Goal: Feedback & Contribution: Submit feedback/report problem

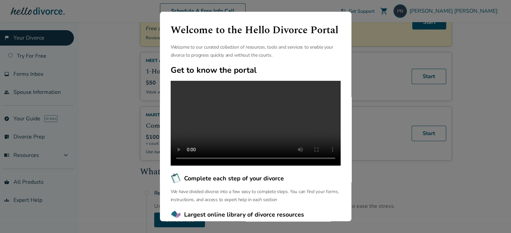
scroll to position [34, 0]
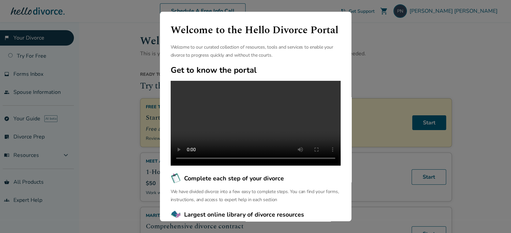
click at [384, 19] on div "Welcome to the Hello Divorce Portal Welcome to our curated collection of resour…" at bounding box center [255, 116] width 511 height 233
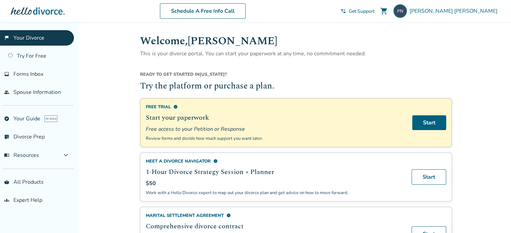
click at [379, 22] on div "Schedule A Free Info Call [PERSON_NAME] shopping_cart phone_in_talk Get Support…" at bounding box center [255, 11] width 500 height 26
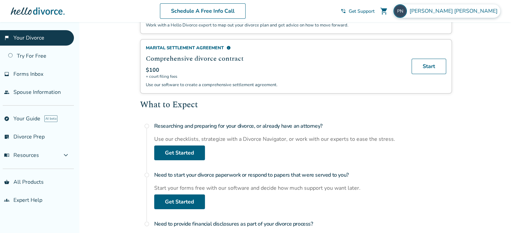
click at [465, 10] on span "[PERSON_NAME]" at bounding box center [454, 10] width 91 height 7
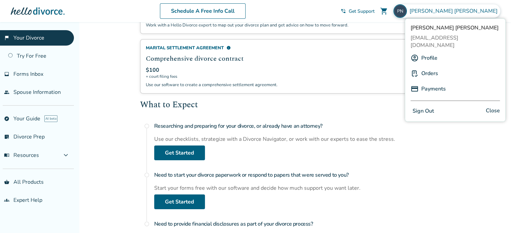
click at [431, 67] on link "Orders" at bounding box center [429, 73] width 17 height 13
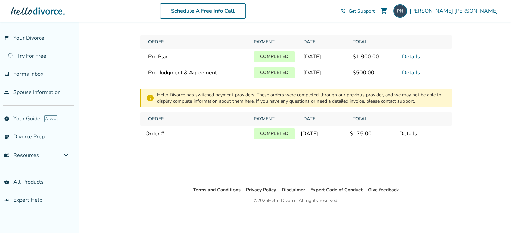
click at [413, 77] on link "Details" at bounding box center [411, 72] width 18 height 7
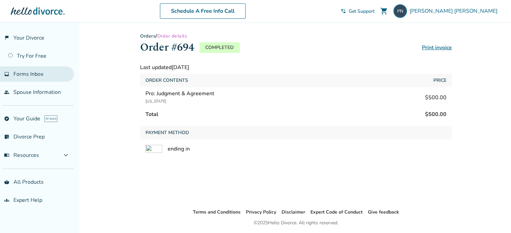
click at [33, 72] on span "Forms Inbox" at bounding box center [28, 74] width 30 height 7
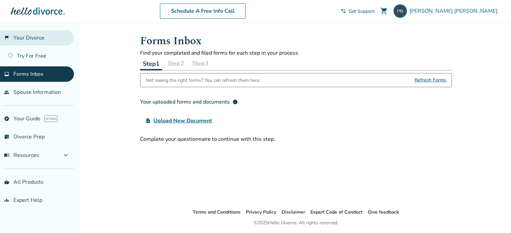
click at [34, 38] on link "flag_2 Your Divorce" at bounding box center [37, 37] width 74 height 15
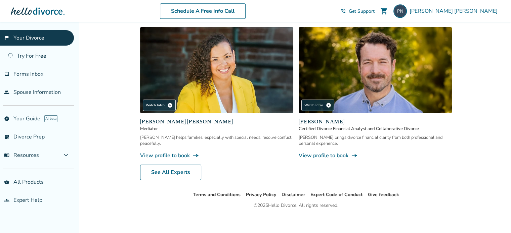
scroll to position [368, 0]
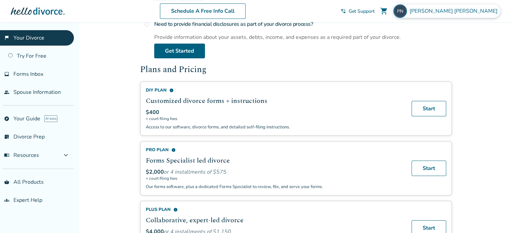
click at [479, 10] on span "Paul Nieberding" at bounding box center [454, 10] width 91 height 7
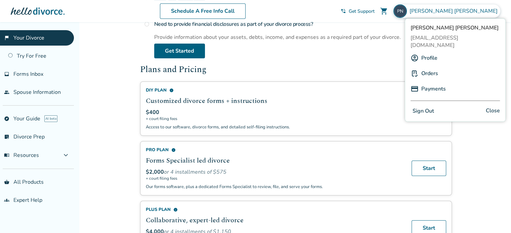
click at [433, 67] on link "Orders" at bounding box center [429, 73] width 17 height 13
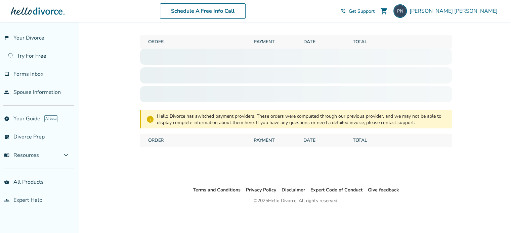
scroll to position [22, 0]
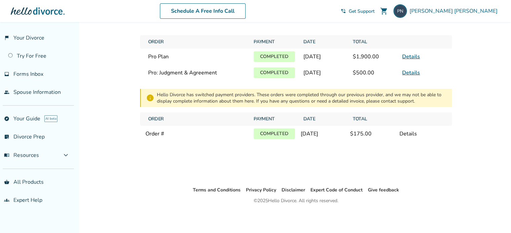
click at [415, 58] on link "Details" at bounding box center [411, 56] width 18 height 7
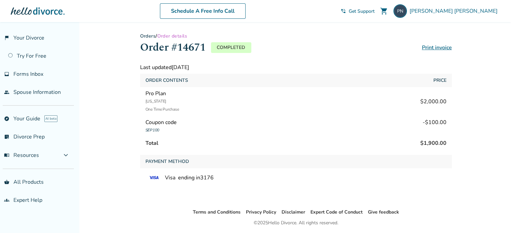
click at [149, 36] on link "Orders" at bounding box center [148, 36] width 16 height 6
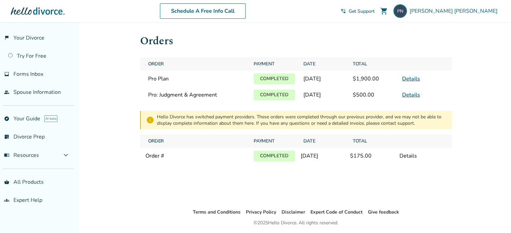
click at [411, 99] on link "Details" at bounding box center [411, 94] width 18 height 7
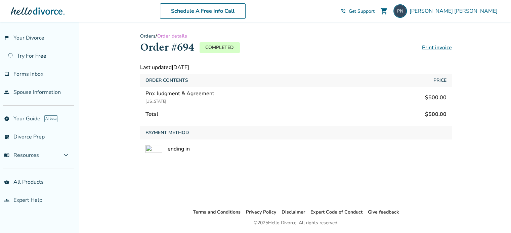
click at [151, 37] on link "Orders" at bounding box center [148, 36] width 16 height 6
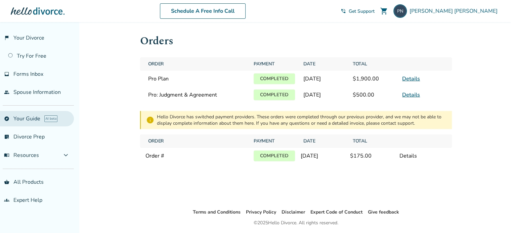
click at [29, 115] on link "explore Your Guide AI beta" at bounding box center [37, 118] width 74 height 15
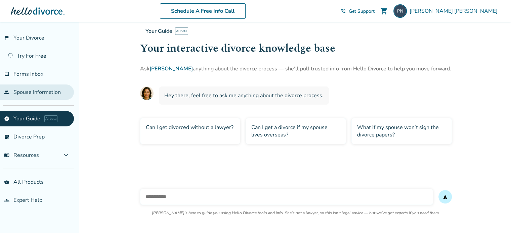
click at [28, 94] on link "people Spouse Information" at bounding box center [37, 92] width 74 height 15
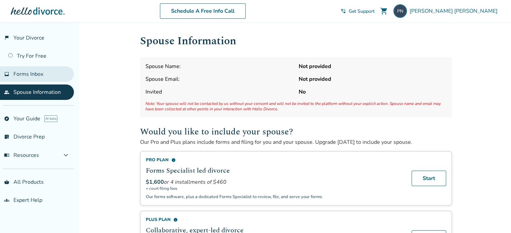
click at [27, 72] on span "Forms Inbox" at bounding box center [28, 74] width 30 height 7
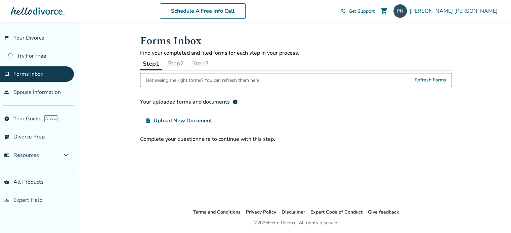
click at [436, 79] on span "Refresh Forms" at bounding box center [430, 80] width 32 height 13
click at [29, 116] on link "explore Your Guide AI beta" at bounding box center [37, 118] width 74 height 15
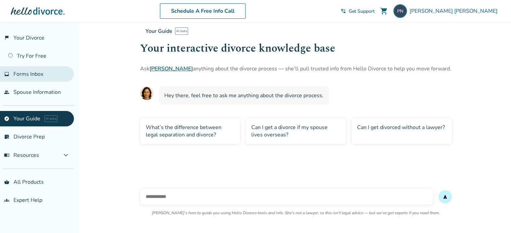
click at [23, 72] on span "Forms Inbox" at bounding box center [28, 74] width 30 height 7
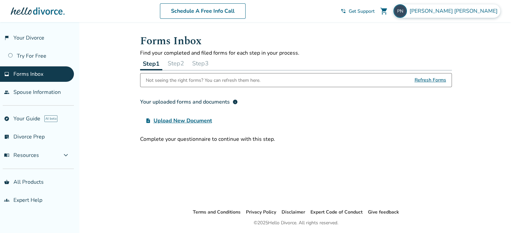
click at [460, 13] on span "Paul Nieberding" at bounding box center [454, 10] width 91 height 7
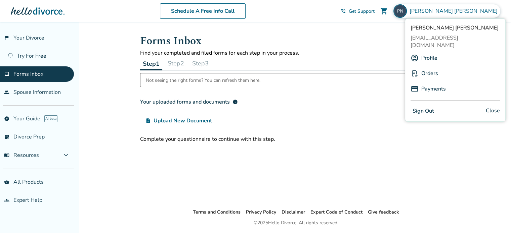
click at [424, 52] on link "Profile" at bounding box center [429, 58] width 16 height 13
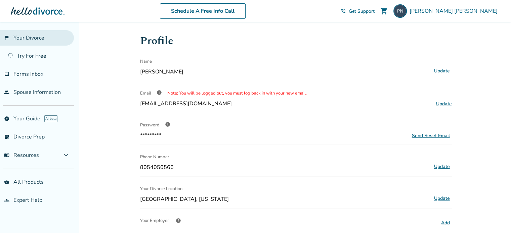
click at [33, 39] on link "flag_2 Your Divorce" at bounding box center [37, 37] width 74 height 15
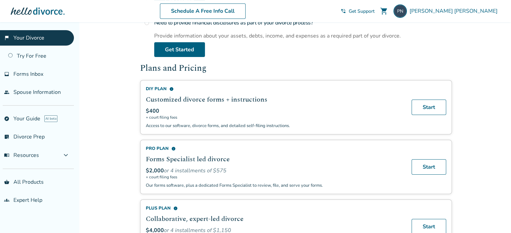
scroll to position [403, 0]
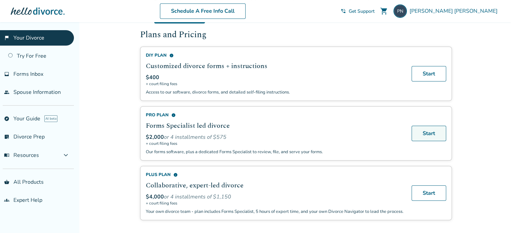
click at [434, 133] on link "Start" at bounding box center [428, 133] width 35 height 15
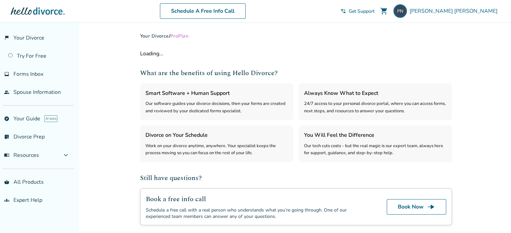
select select "***"
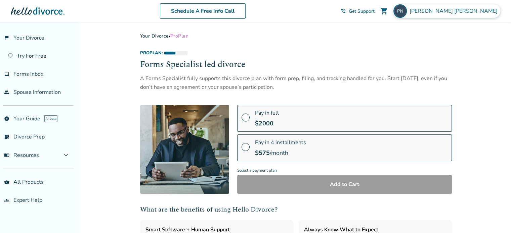
click at [475, 12] on span "[PERSON_NAME]" at bounding box center [454, 10] width 91 height 7
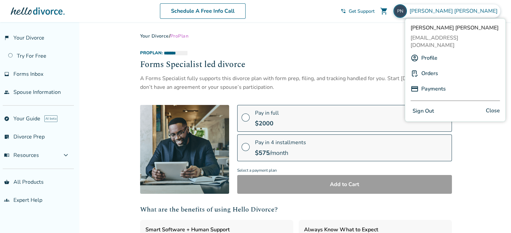
click at [432, 67] on link "Orders" at bounding box center [429, 73] width 17 height 13
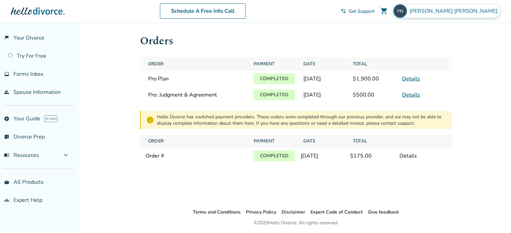
click at [473, 10] on span "[PERSON_NAME]" at bounding box center [454, 10] width 91 height 7
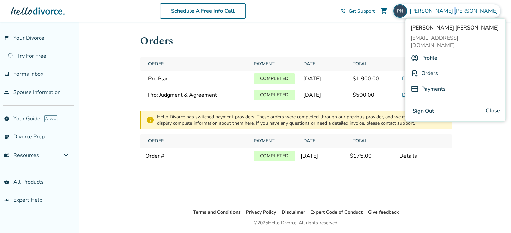
click at [432, 83] on link "Payments" at bounding box center [433, 89] width 25 height 13
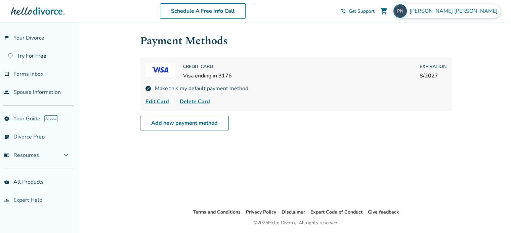
click at [465, 8] on div "Paul Nieberding" at bounding box center [446, 10] width 107 height 13
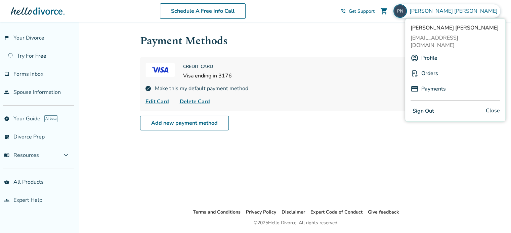
click at [427, 67] on link "Orders" at bounding box center [429, 73] width 17 height 13
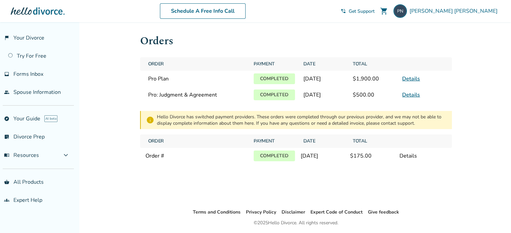
click at [375, 12] on span "Get Support" at bounding box center [362, 11] width 26 height 6
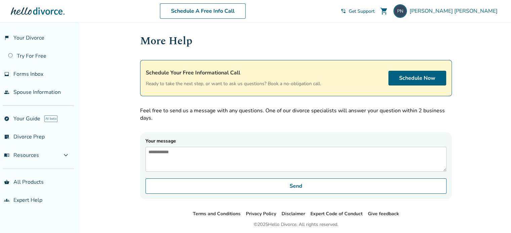
scroll to position [29, 0]
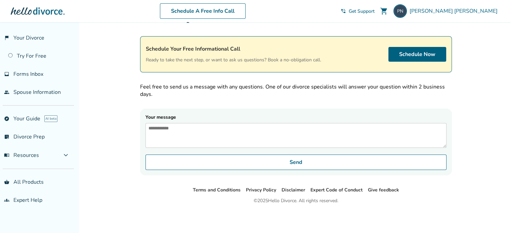
click at [309, 128] on textarea "Your message" at bounding box center [295, 135] width 301 height 25
click at [469, 18] on div "Schedule A Free Info Call Paul Nieberding shopping_cart phone_in_talk Get Suppo…" at bounding box center [255, 11] width 500 height 26
click at [468, 13] on span "Paul Nieberding" at bounding box center [454, 10] width 91 height 7
click at [341, 17] on div "Schedule A Free Info Call" at bounding box center [202, 10] width 276 height 15
click at [268, 124] on textarea "**********" at bounding box center [295, 135] width 301 height 25
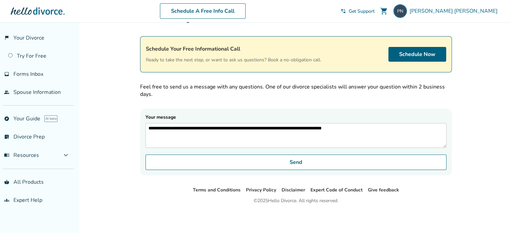
click at [265, 124] on textarea "**********" at bounding box center [295, 135] width 301 height 25
click at [406, 125] on textarea "**********" at bounding box center [295, 135] width 301 height 25
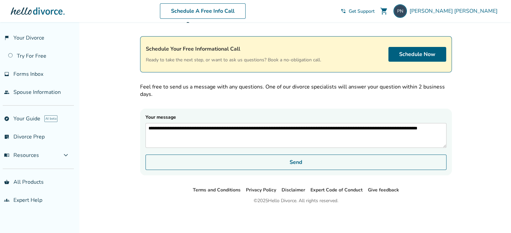
type textarea "**********"
click at [296, 163] on button "Send" at bounding box center [295, 162] width 301 height 15
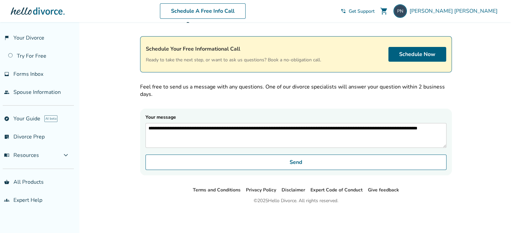
click at [388, 10] on span "shopping_cart" at bounding box center [384, 11] width 8 height 8
click at [388, 11] on span "shopping_cart" at bounding box center [384, 11] width 8 height 8
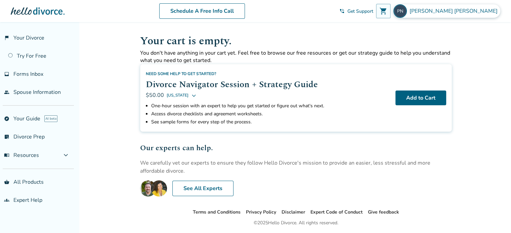
click at [468, 13] on span "Paul Nieberding" at bounding box center [454, 10] width 91 height 7
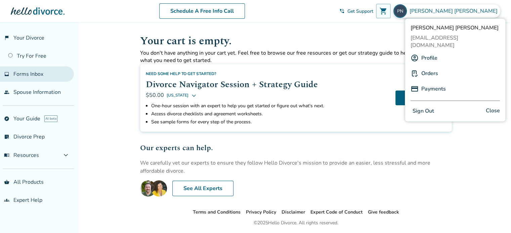
click at [24, 75] on span "Forms Inbox" at bounding box center [28, 74] width 30 height 7
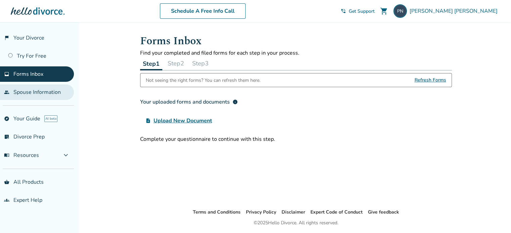
click at [24, 93] on link "people Spouse Information" at bounding box center [37, 92] width 74 height 15
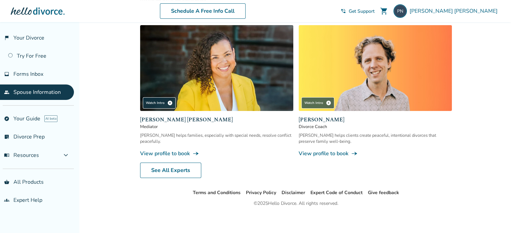
scroll to position [40, 0]
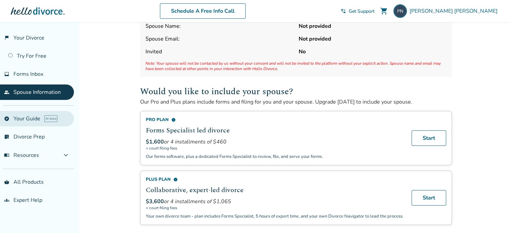
click at [25, 120] on link "explore Your Guide AI beta" at bounding box center [37, 118] width 74 height 15
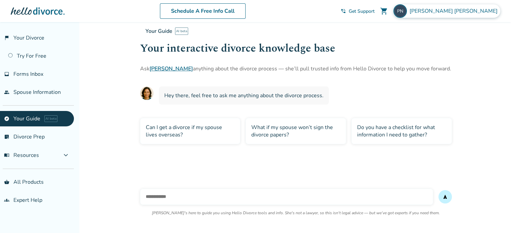
click at [472, 13] on span "Paul Nieberding" at bounding box center [454, 10] width 91 height 7
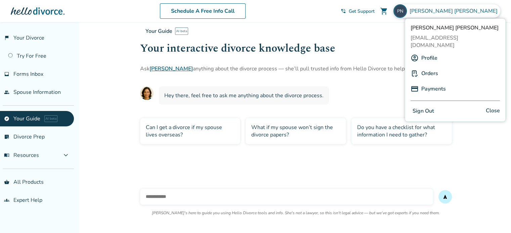
click at [430, 106] on button "Sign Out" at bounding box center [423, 111] width 26 height 10
